Goal: Find specific fact: Find specific fact

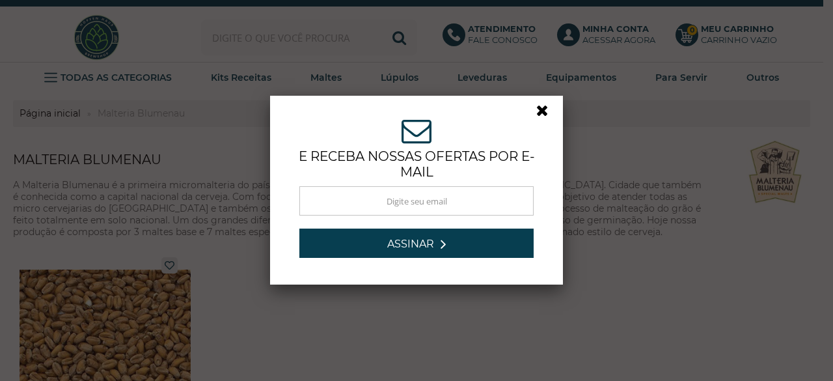
click at [538, 109] on link at bounding box center [547, 113] width 23 height 23
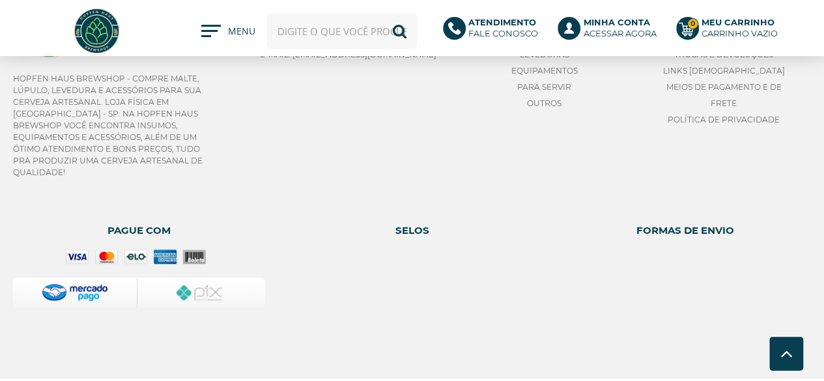
scroll to position [766, 0]
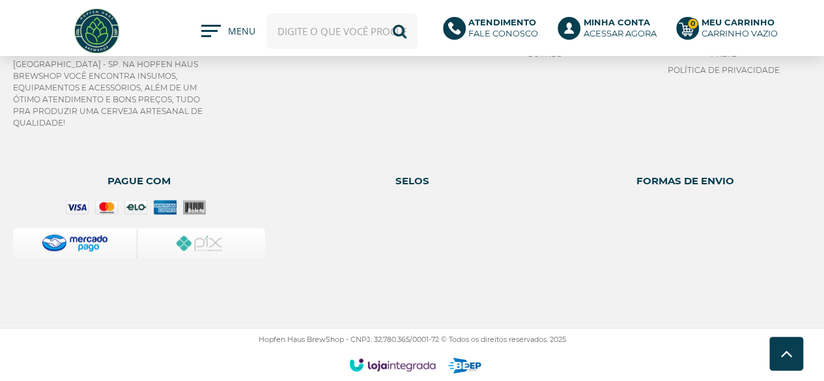
drag, startPoint x: 371, startPoint y: 333, endPoint x: 436, endPoint y: 335, distance: 65.1
click at [436, 335] on p "Hopfen Haus BrewShop - CNPJ: 32.780.365/0001-72 © Todos os direitos reservados.…" at bounding box center [412, 339] width 798 height 9
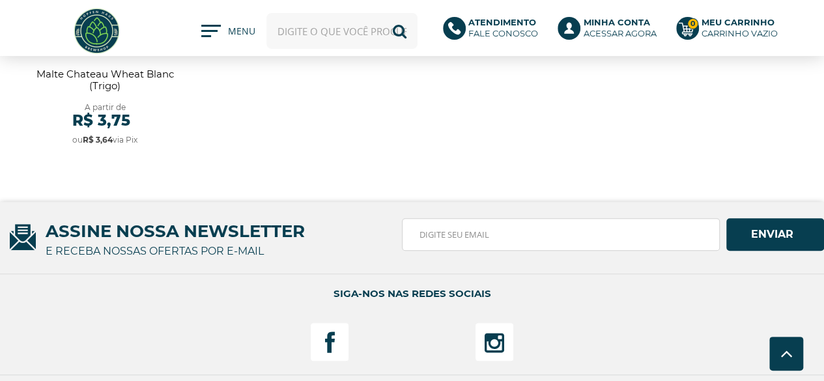
scroll to position [0, 0]
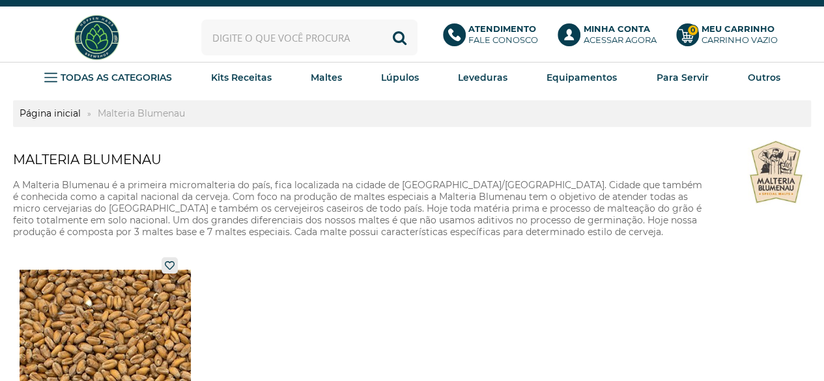
click at [0, 0] on div at bounding box center [0, 0] width 0 height 0
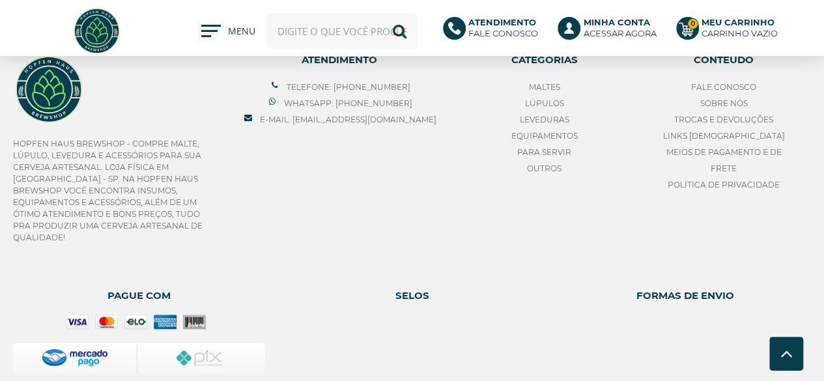
scroll to position [766, 0]
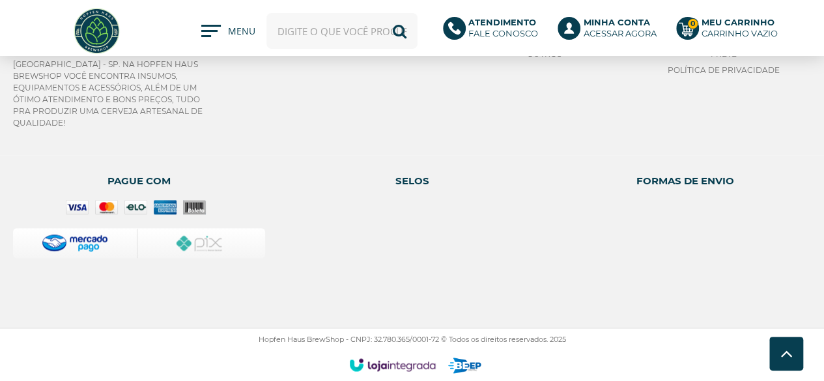
click at [374, 335] on p "Hopfen Haus BrewShop - CNPJ: 32.780.365/0001-72 © Todos os direitos reservados.…" at bounding box center [412, 339] width 798 height 9
drag, startPoint x: 370, startPoint y: 331, endPoint x: 438, endPoint y: 333, distance: 67.7
click at [438, 335] on p "Hopfen Haus BrewShop - CNPJ: 32.780.365/0001-72 © Todos os direitos reservados.…" at bounding box center [412, 339] width 798 height 9
copy p "32.780.365/0001-72"
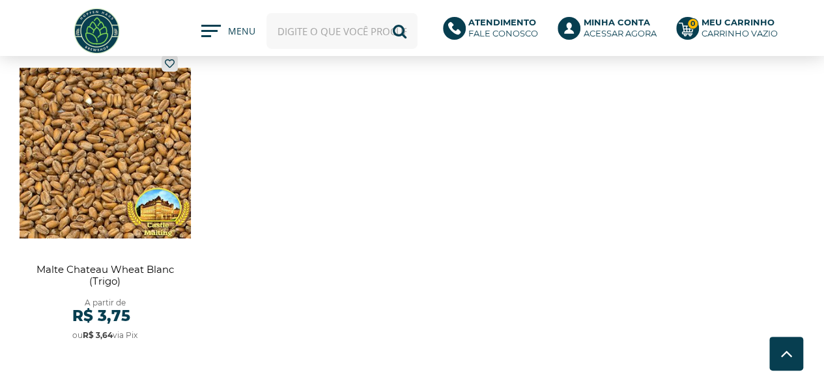
scroll to position [0, 0]
